Goal: Communication & Community: Participate in discussion

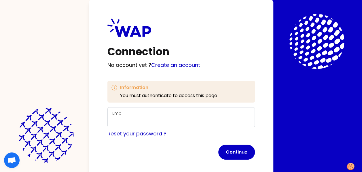
click at [138, 116] on div "Email" at bounding box center [181, 117] width 138 height 15
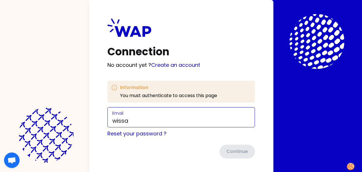
type input "[EMAIL_ADDRESS][DOMAIN_NAME]"
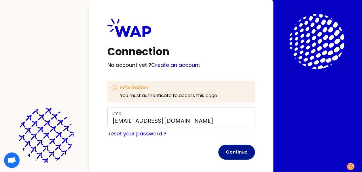
click at [233, 155] on button "Continue" at bounding box center [237, 152] width 37 height 15
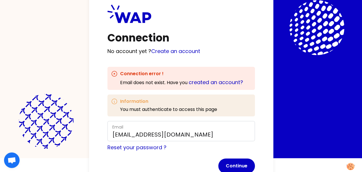
scroll to position [33, 0]
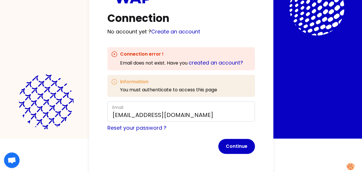
click at [172, 135] on form "Email [EMAIL_ADDRESS][DOMAIN_NAME] Reset your password ? Continue" at bounding box center [182, 127] width 148 height 52
click at [231, 147] on button "Continue" at bounding box center [237, 146] width 37 height 15
click at [211, 61] on link "created an account?" at bounding box center [216, 62] width 54 height 7
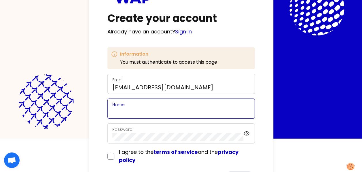
click at [132, 110] on input "Name" at bounding box center [181, 112] width 138 height 8
type input "[PERSON_NAME]"
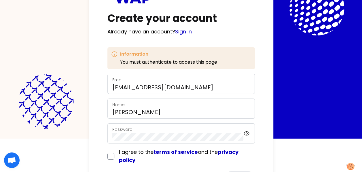
click at [129, 130] on label "Password" at bounding box center [122, 130] width 20 height 6
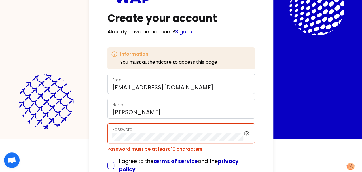
click at [112, 154] on form "Email [EMAIL_ADDRESS][DOMAIN_NAME] Name [PERSON_NAME] Password Password must be…" at bounding box center [182, 134] width 148 height 121
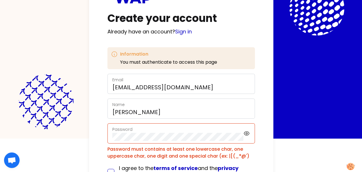
click at [113, 171] on input "checkbox" at bounding box center [111, 172] width 7 height 7
checkbox input "true"
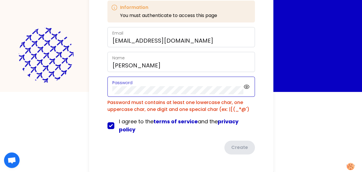
scroll to position [65, 0]
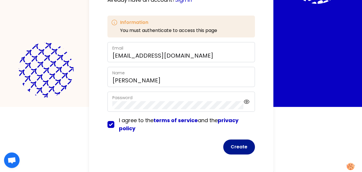
click at [238, 144] on button "Create" at bounding box center [239, 147] width 32 height 15
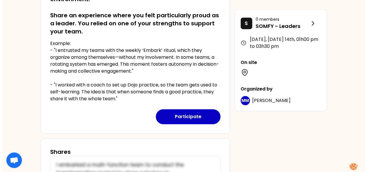
scroll to position [138, 0]
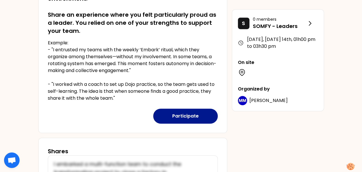
click at [173, 112] on button "Participate" at bounding box center [185, 116] width 65 height 15
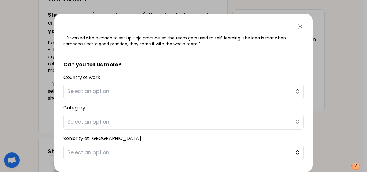
scroll to position [105, 0]
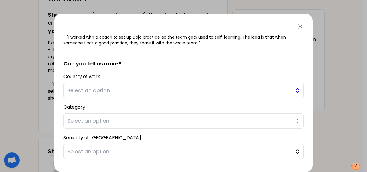
click at [114, 89] on span "Select an option" at bounding box center [179, 91] width 224 height 8
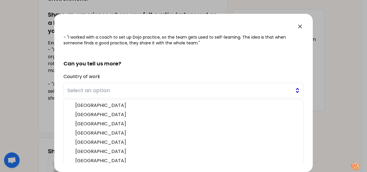
scroll to position [123, 0]
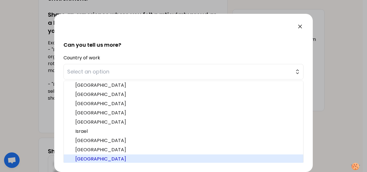
click at [93, 157] on span "[GEOGRAPHIC_DATA]" at bounding box center [186, 159] width 223 height 7
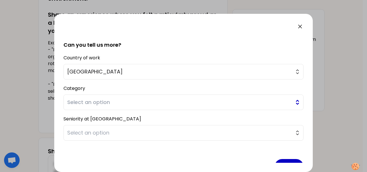
click at [93, 102] on span "Select an option" at bounding box center [179, 102] width 224 height 8
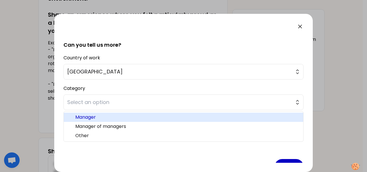
click at [91, 117] on span "Manager" at bounding box center [186, 117] width 223 height 7
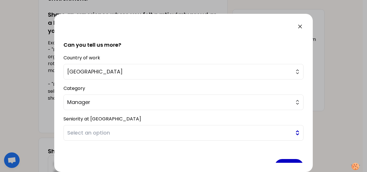
click at [92, 134] on span "Select an option" at bounding box center [179, 133] width 224 height 8
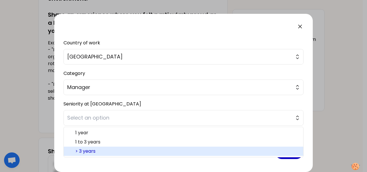
click at [89, 148] on span "> 3 years" at bounding box center [186, 151] width 223 height 7
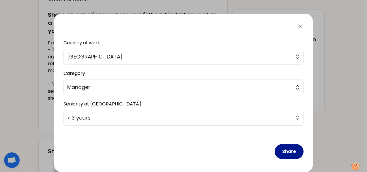
click at [289, 147] on button "Share" at bounding box center [288, 151] width 29 height 15
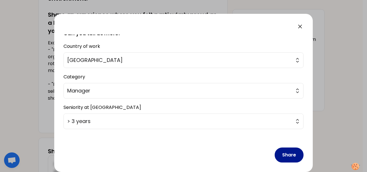
scroll to position [142, 0]
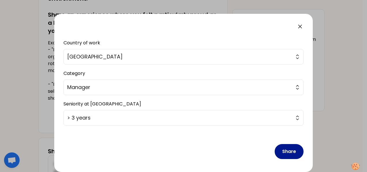
click at [281, 150] on button "Share" at bounding box center [288, 151] width 29 height 15
click at [290, 148] on button "Share" at bounding box center [288, 151] width 29 height 15
click at [286, 151] on button "Share" at bounding box center [288, 151] width 29 height 15
click at [286, 148] on button "Share" at bounding box center [288, 151] width 29 height 15
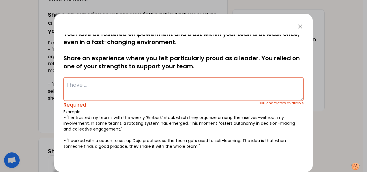
scroll to position [0, 0]
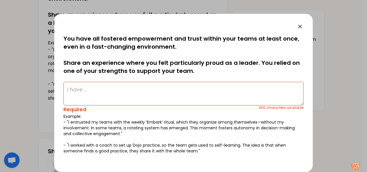
click at [116, 94] on textarea at bounding box center [183, 94] width 240 height 24
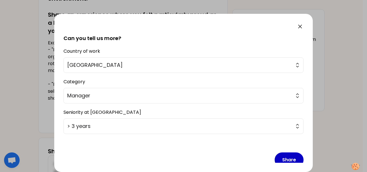
scroll to position [138, 0]
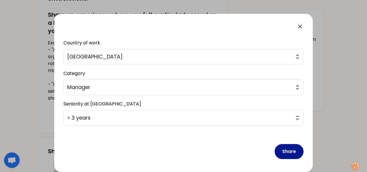
type textarea "Lead the team through difficult time during last year, succeeded in delivering …"
click at [293, 151] on button "Share" at bounding box center [288, 151] width 29 height 15
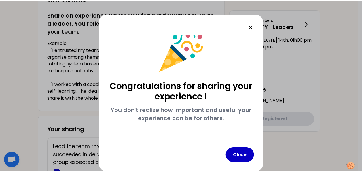
scroll to position [9, 0]
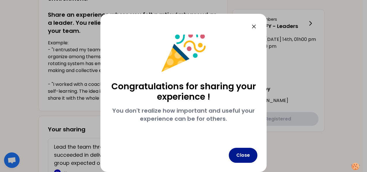
click at [247, 154] on button "Close" at bounding box center [243, 155] width 29 height 15
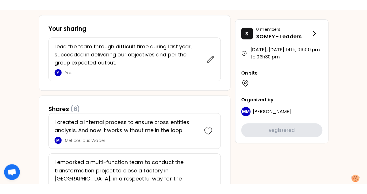
scroll to position [250, 0]
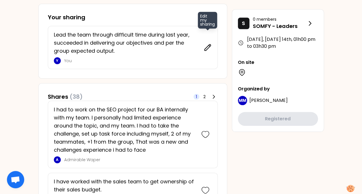
click at [206, 48] on icon at bounding box center [208, 48] width 8 height 8
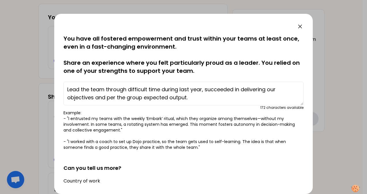
click at [106, 96] on textarea "Lead the team through difficult time during last year, succeeded in delivering …" at bounding box center [183, 94] width 240 height 24
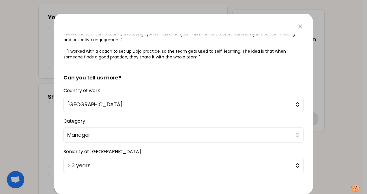
scroll to position [116, 0]
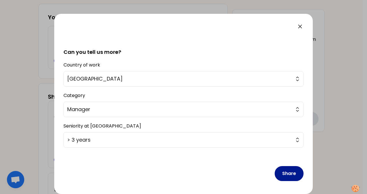
type textarea "Lead the team through difficult time during last year, succeeded in delivering …"
click at [283, 170] on button "Share" at bounding box center [288, 173] width 29 height 15
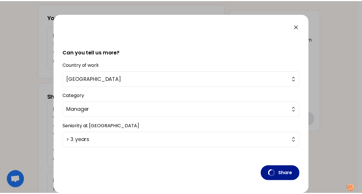
scroll to position [0, 0]
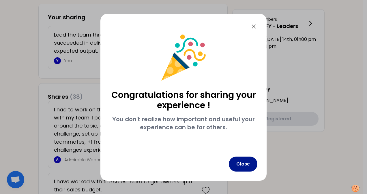
click at [251, 163] on button "Close" at bounding box center [243, 164] width 29 height 15
